Goal: Task Accomplishment & Management: Complete application form

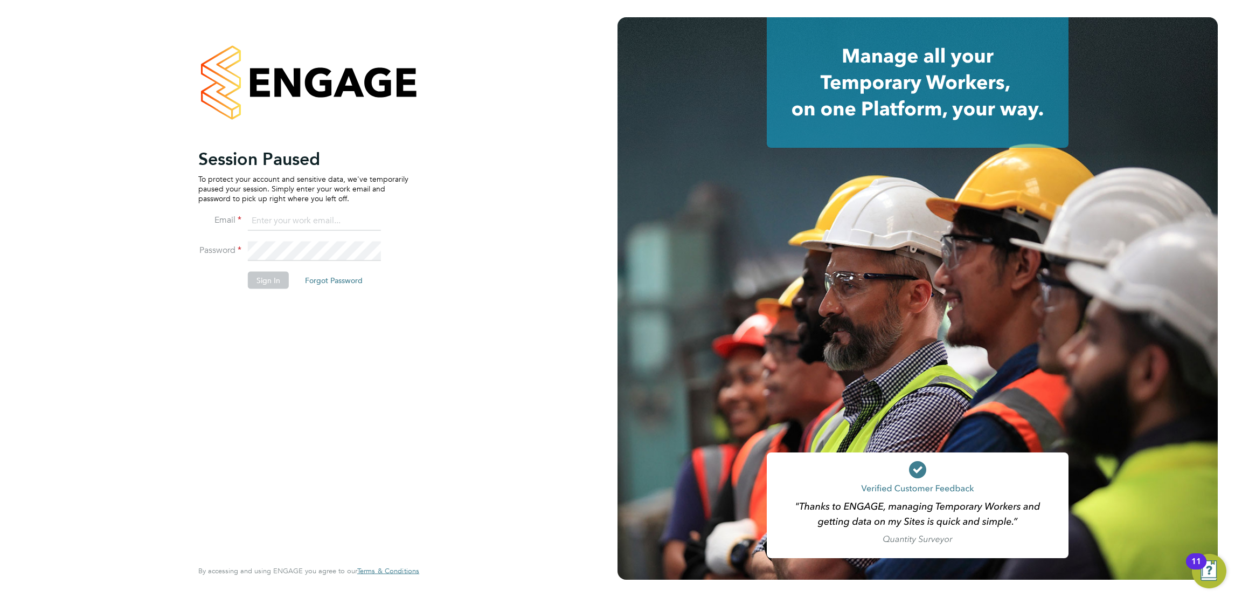
click at [282, 214] on input at bounding box center [314, 220] width 133 height 19
type input "marina@tradelinerecruitment.co.uk"
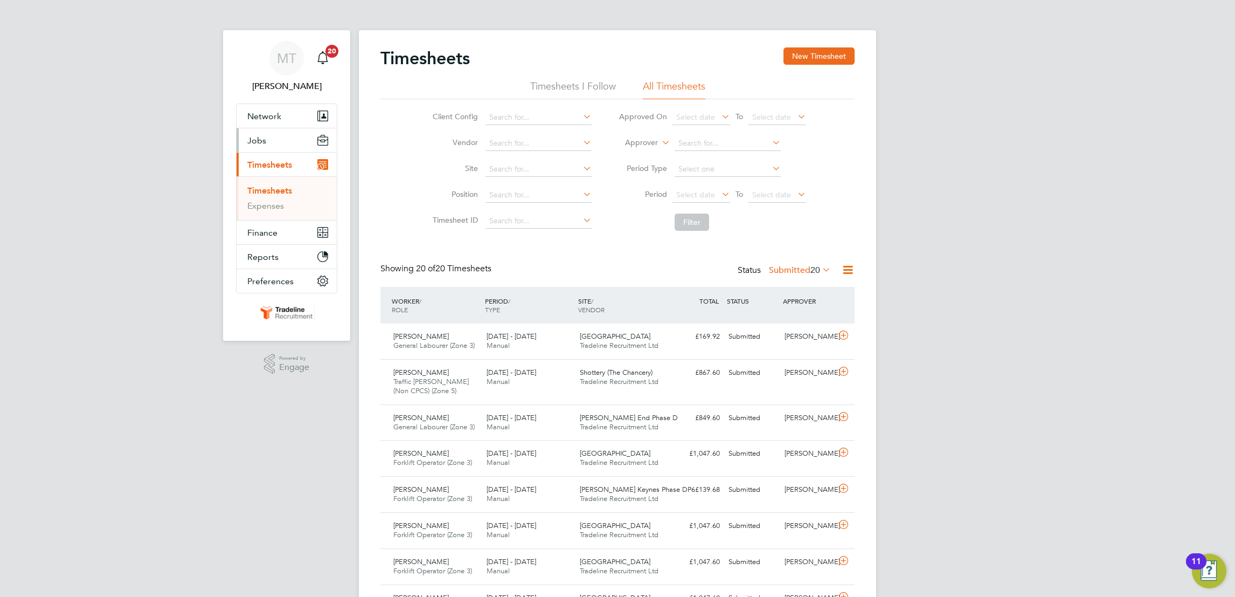
click at [253, 133] on button "Jobs" at bounding box center [287, 140] width 100 height 24
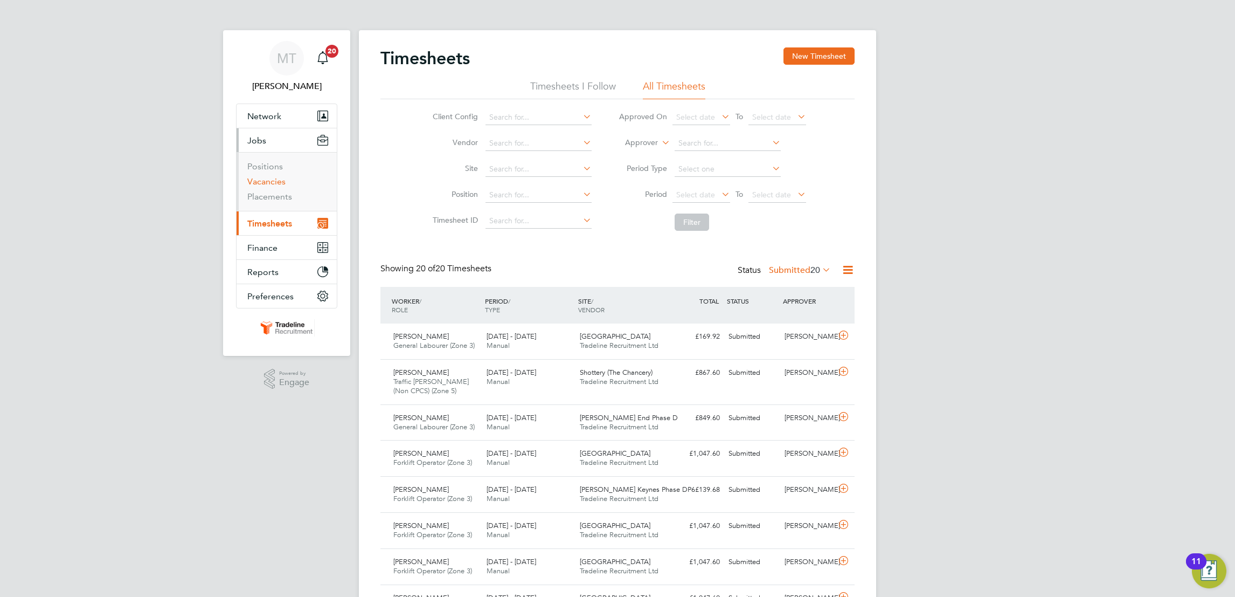
click at [247, 183] on link "Vacancies" at bounding box center [266, 181] width 38 height 10
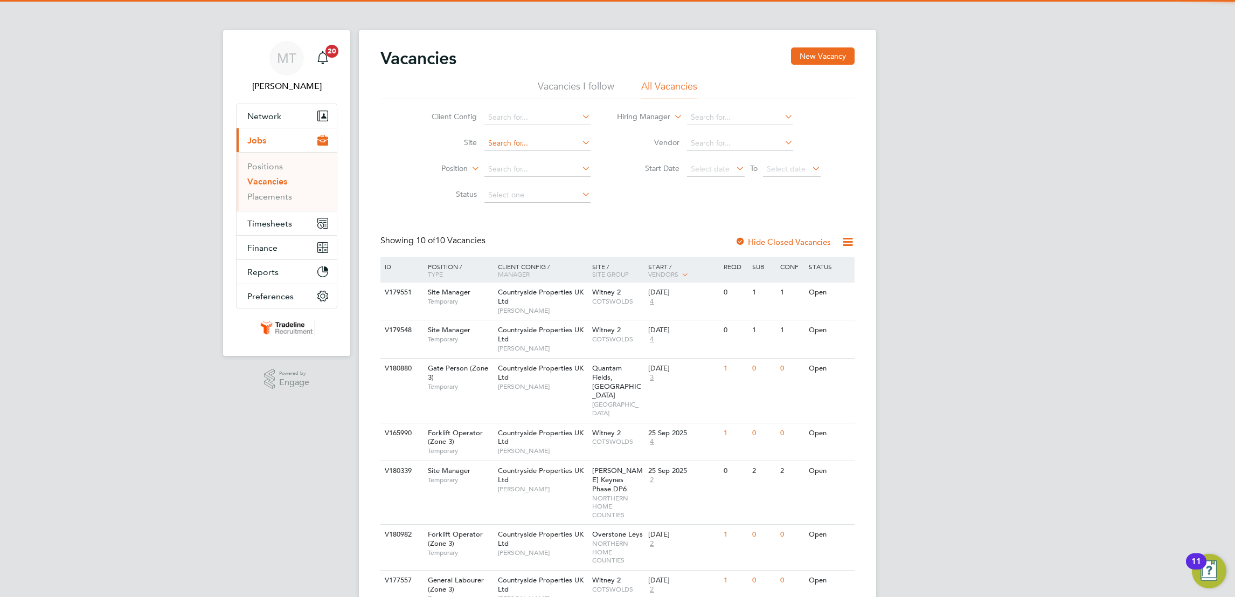
click at [534, 139] on input at bounding box center [537, 143] width 106 height 15
click at [536, 156] on li "Over stone Leys" at bounding box center [536, 157] width 107 height 15
type input "Overstone Leys"
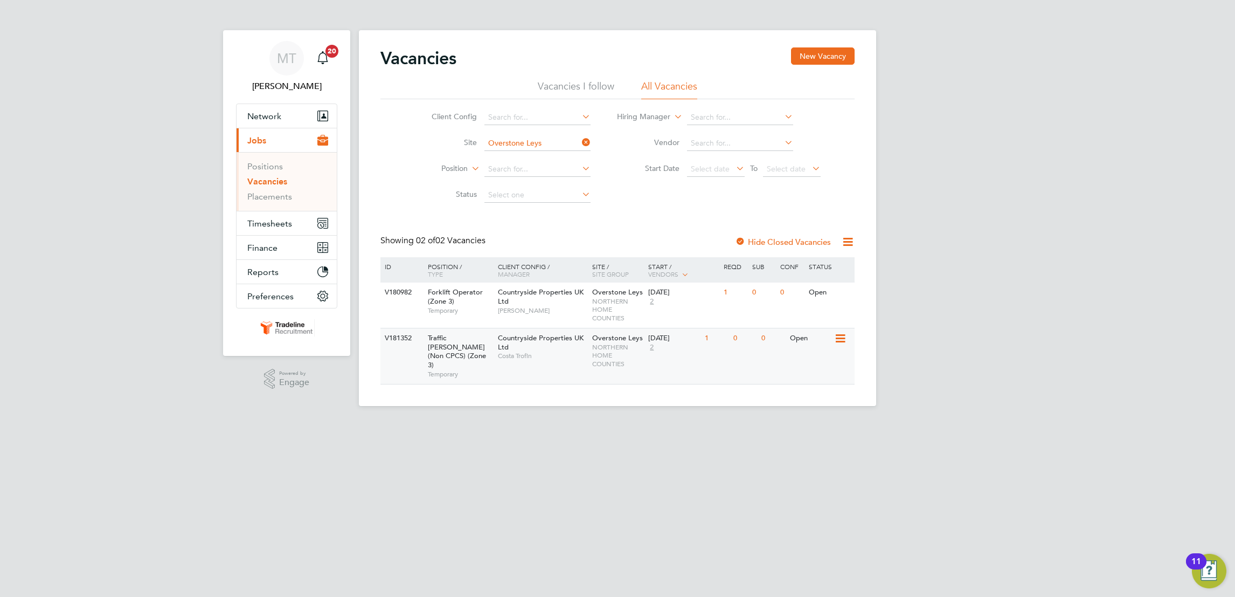
click at [546, 357] on span "Costa Trofin" at bounding box center [542, 355] width 89 height 9
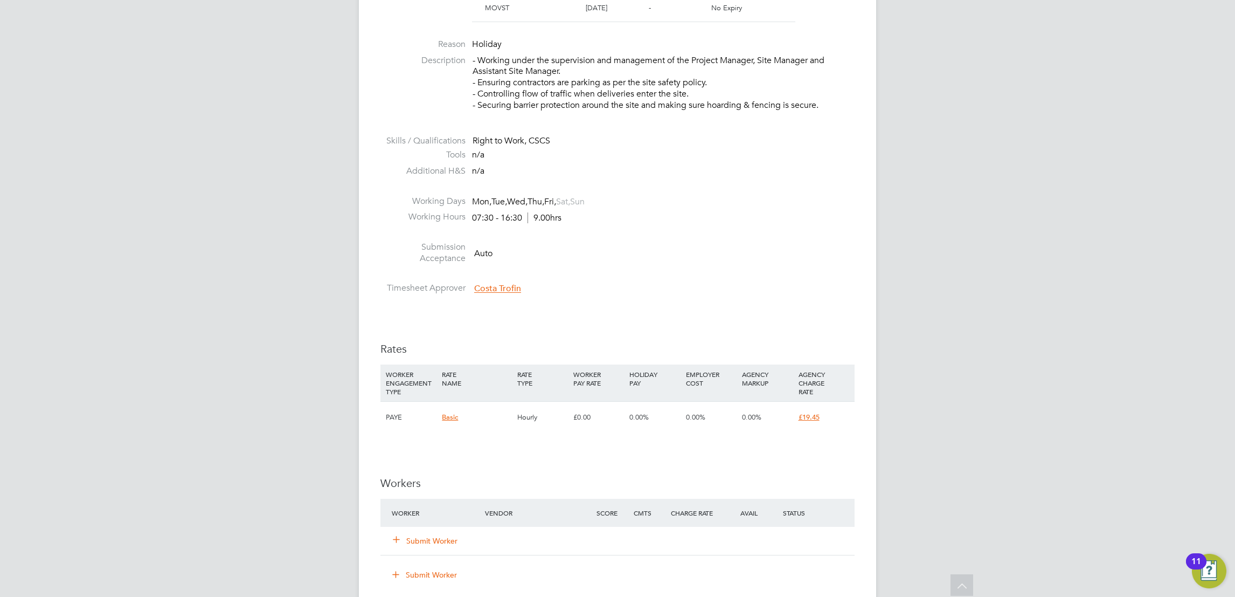
click at [418, 536] on button "Submit Worker" at bounding box center [425, 540] width 65 height 11
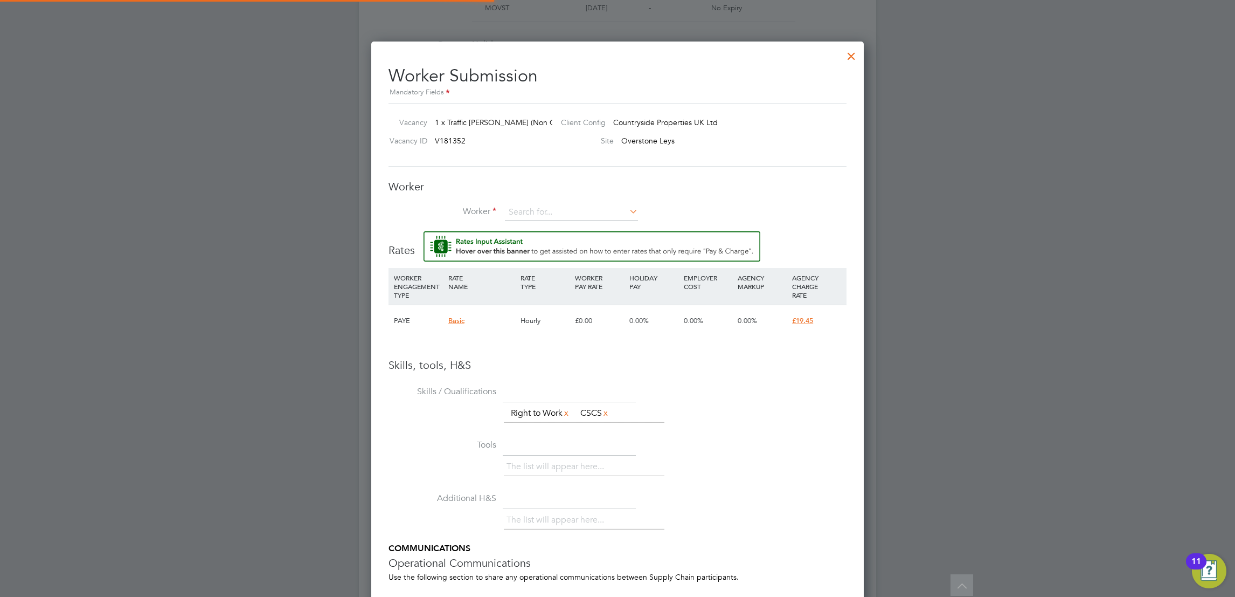
scroll to position [694, 493]
click at [535, 203] on div "Worker Worker Worker Engagement Type" at bounding box center [618, 205] width 458 height 52
click at [538, 211] on input at bounding box center [571, 212] width 133 height 16
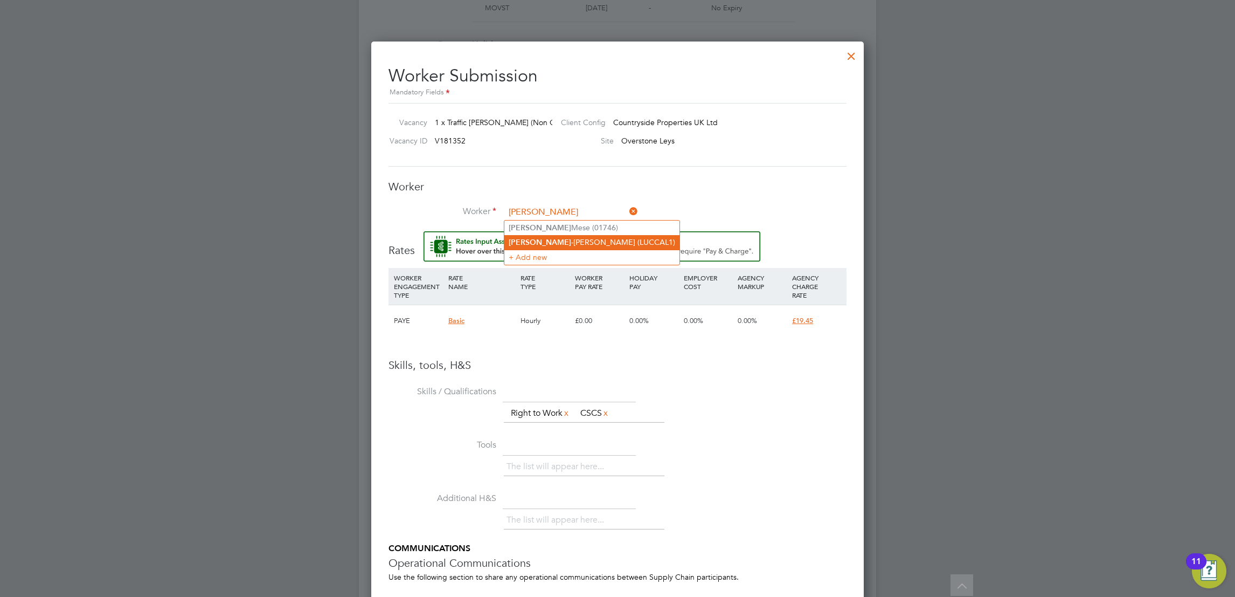
click at [584, 240] on li "Lucian -Marius Caliu (LUCCAL1)" at bounding box center [591, 242] width 175 height 15
type input "Lucian-Marius Caliu (LUCCAL1)"
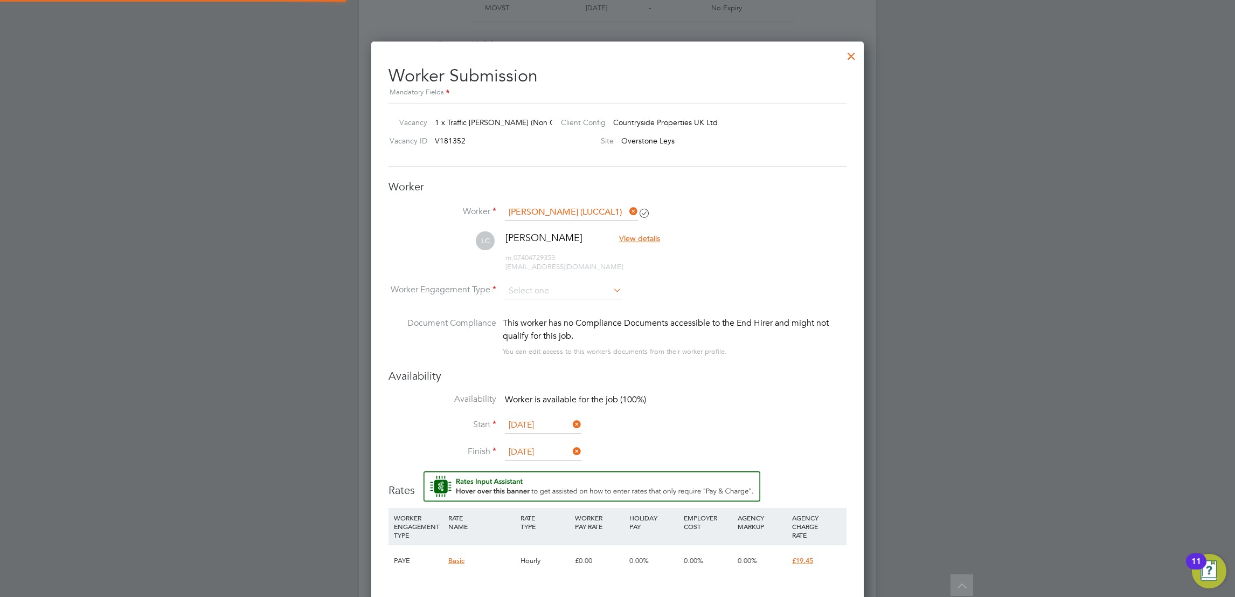
scroll to position [933, 493]
click at [524, 286] on input at bounding box center [563, 291] width 117 height 16
click at [576, 307] on li "Contract" at bounding box center [563, 306] width 118 height 14
type input "Contract"
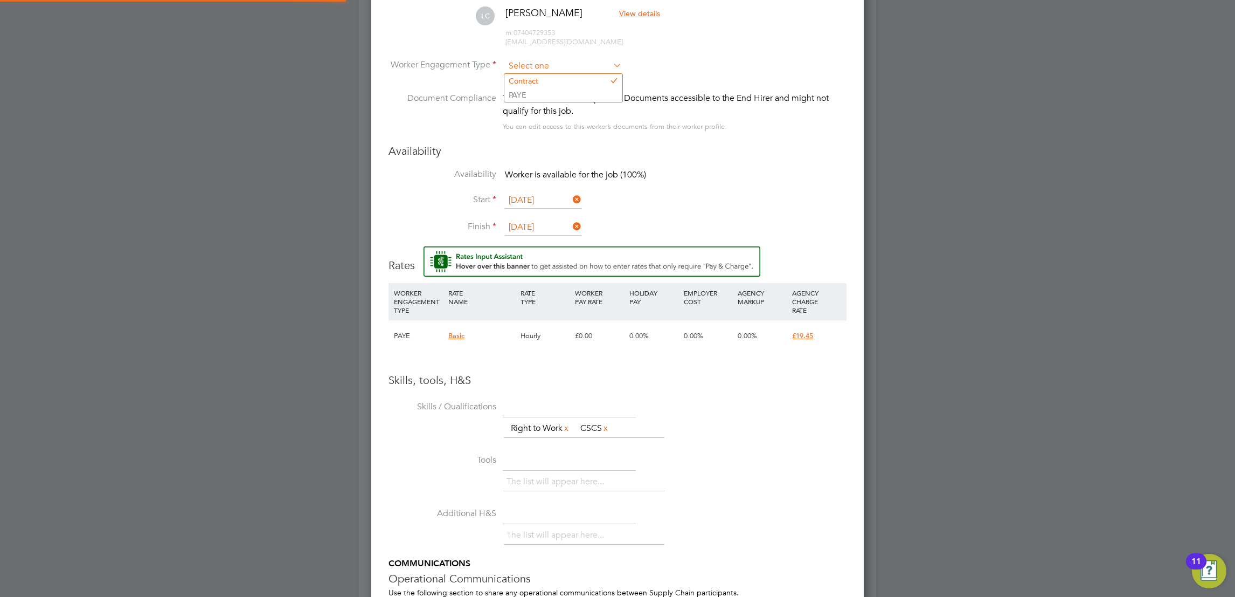
click at [554, 59] on input at bounding box center [563, 66] width 117 height 16
click at [554, 93] on li "PAYE" at bounding box center [563, 95] width 118 height 14
type input "PAYE"
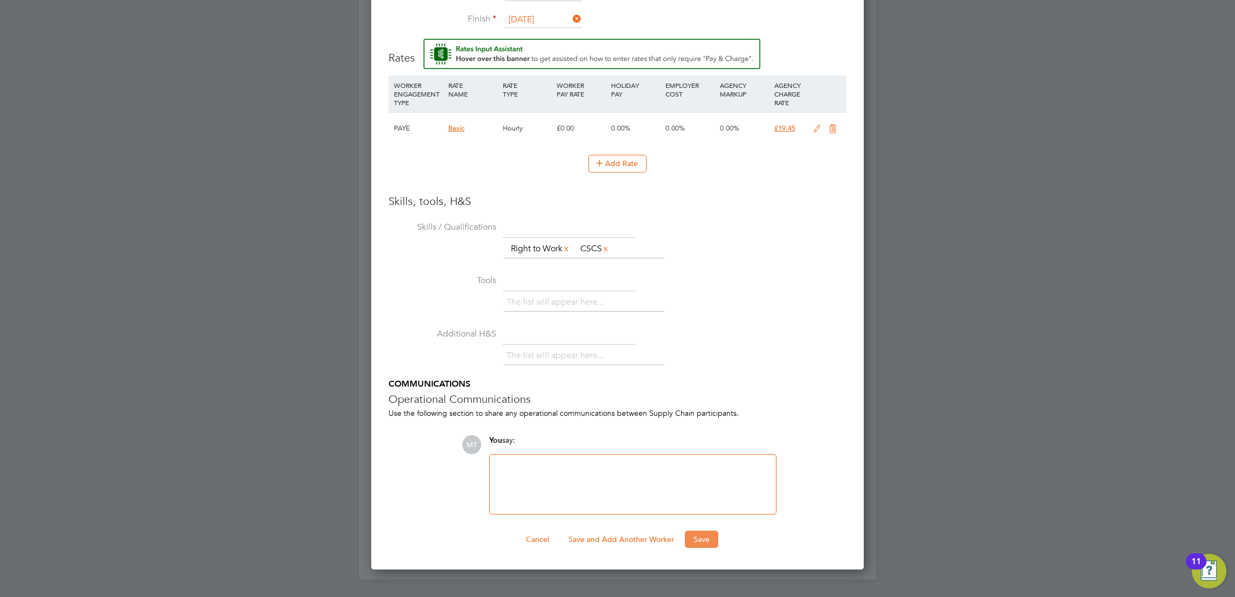
click at [702, 540] on button "Save" at bounding box center [701, 538] width 33 height 17
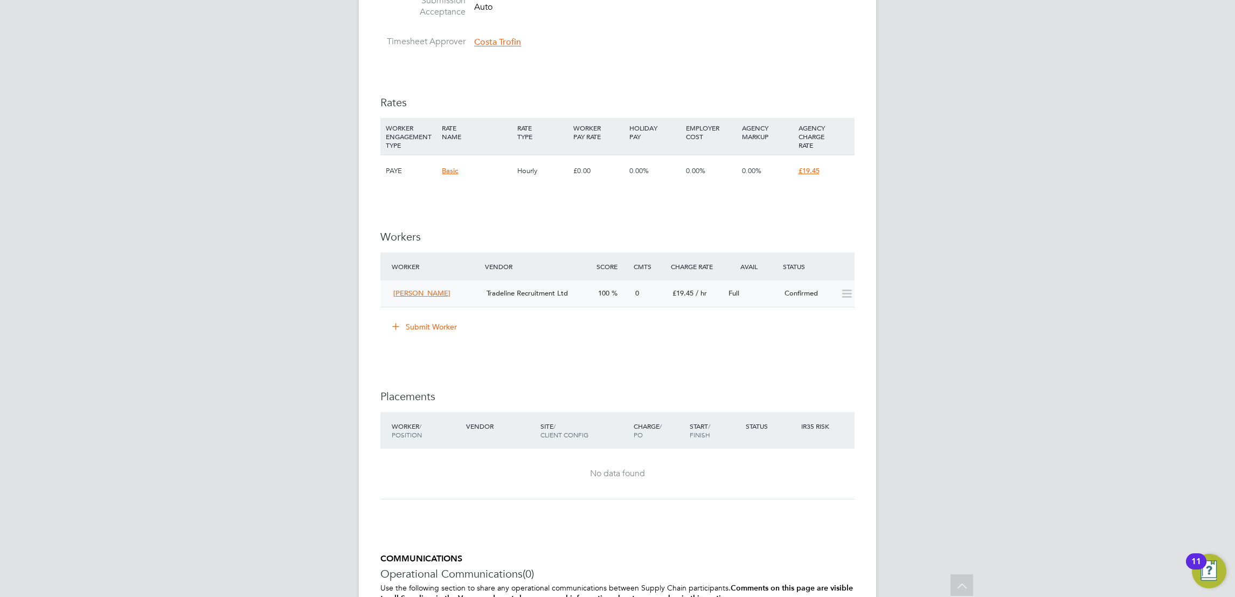
click at [588, 300] on div "Tradeline Recruitment Ltd" at bounding box center [538, 294] width 112 height 18
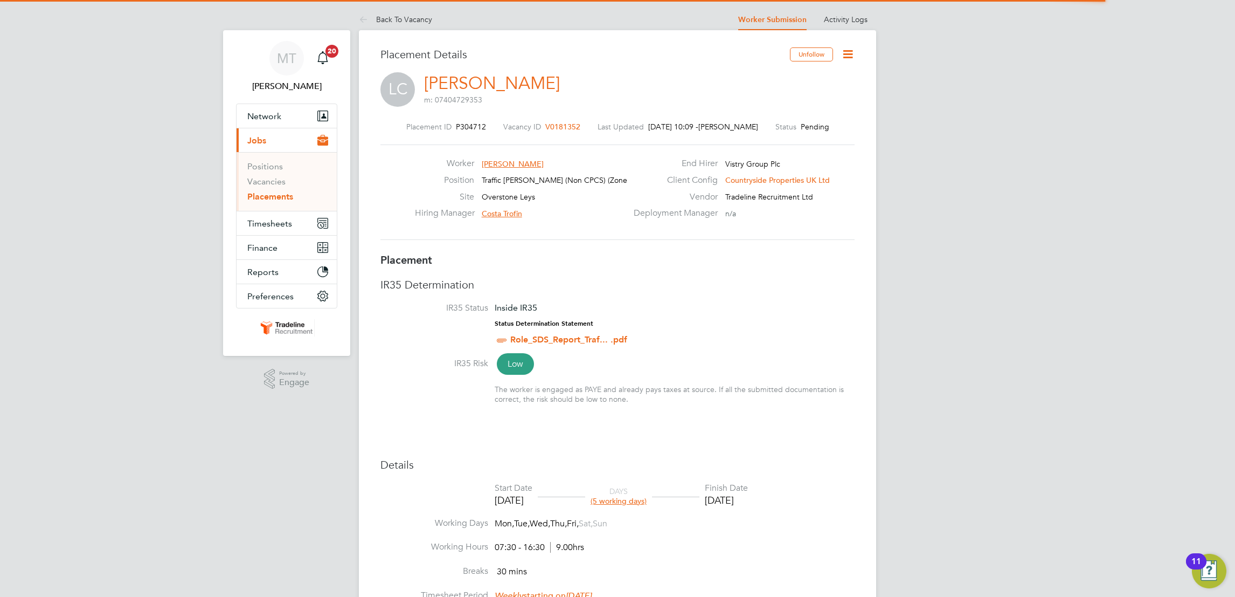
click at [843, 58] on icon at bounding box center [847, 53] width 13 height 13
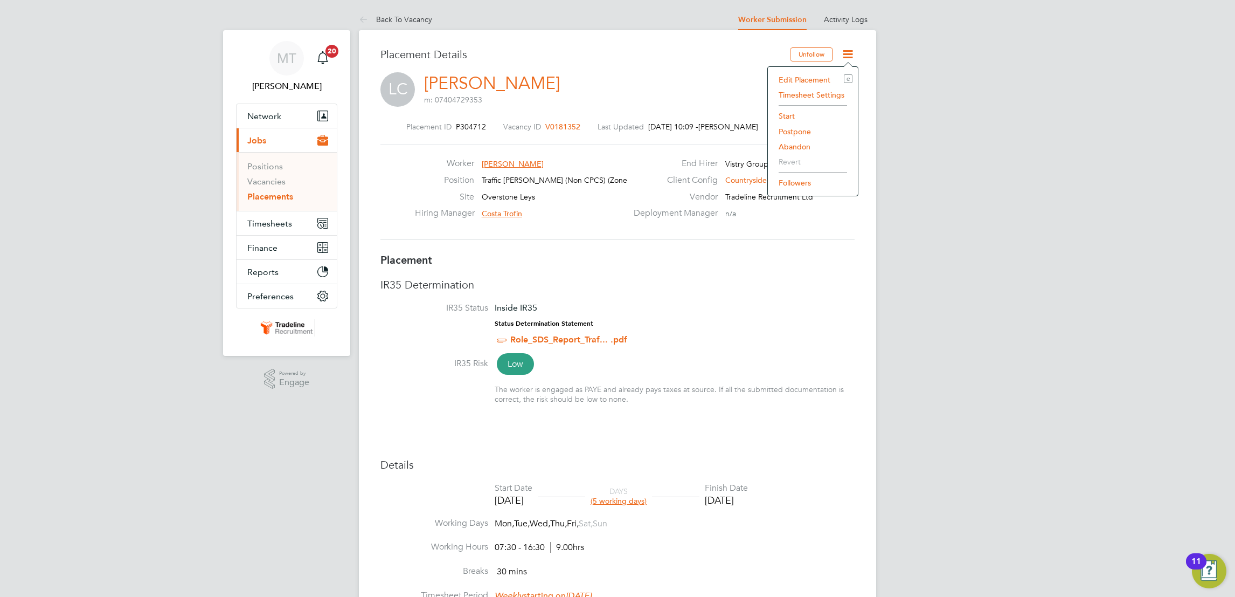
click at [798, 119] on li "Start" at bounding box center [812, 115] width 79 height 15
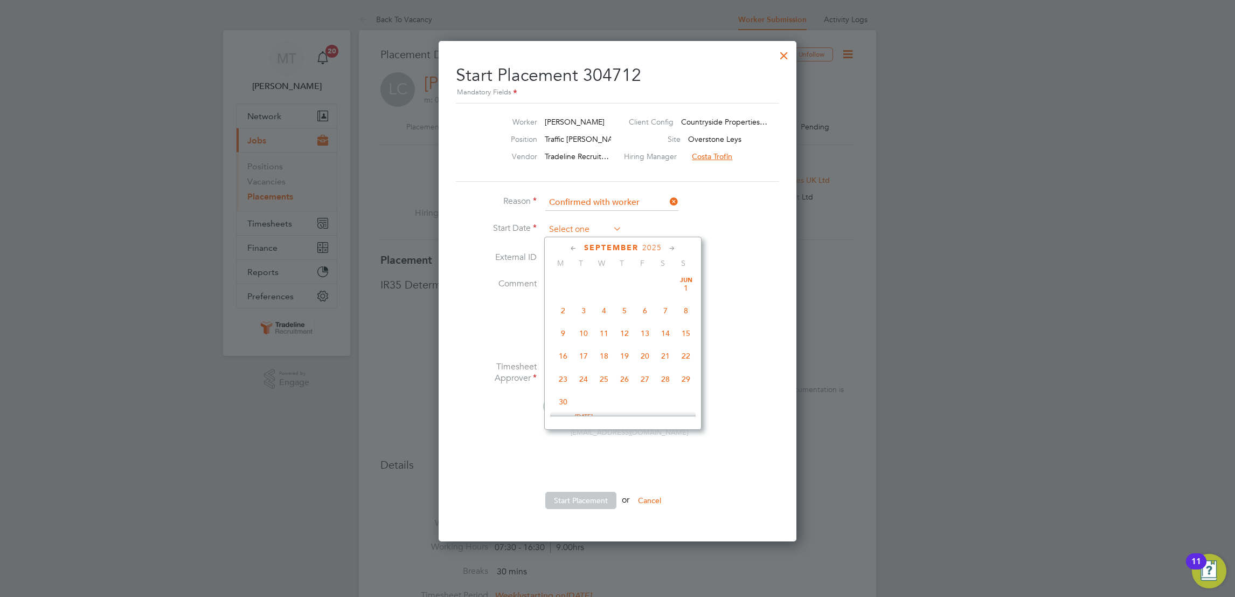
click at [564, 232] on input at bounding box center [583, 229] width 77 height 16
click at [583, 308] on span "16" at bounding box center [583, 303] width 20 height 20
type input "[DATE]"
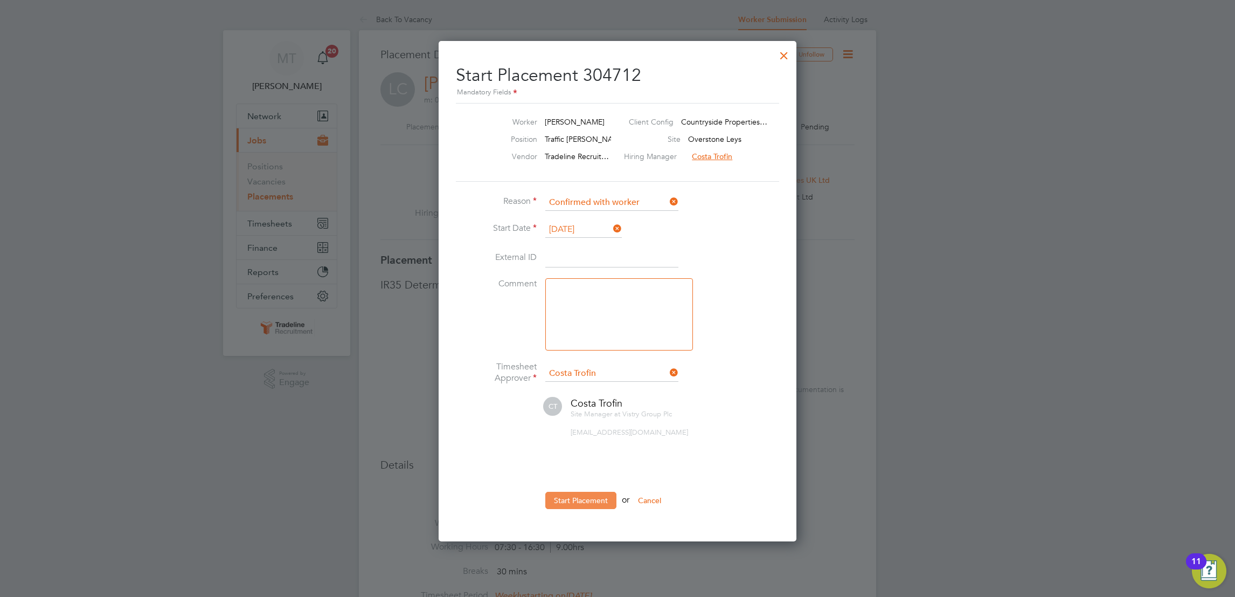
click at [593, 500] on button "Start Placement" at bounding box center [580, 499] width 71 height 17
